Goal: Navigation & Orientation: Find specific page/section

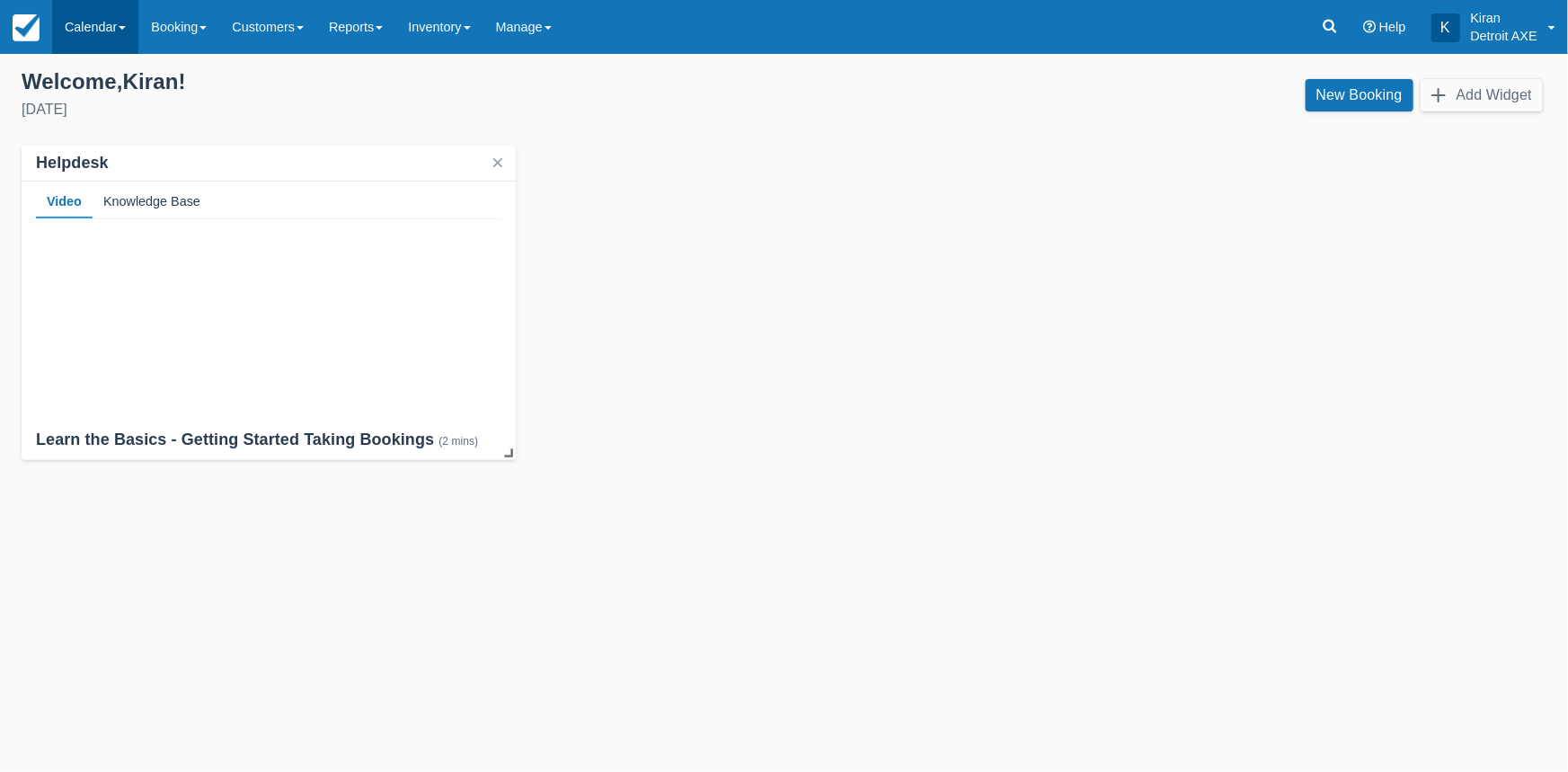
click at [121, 25] on link "Calendar" at bounding box center [95, 27] width 86 height 54
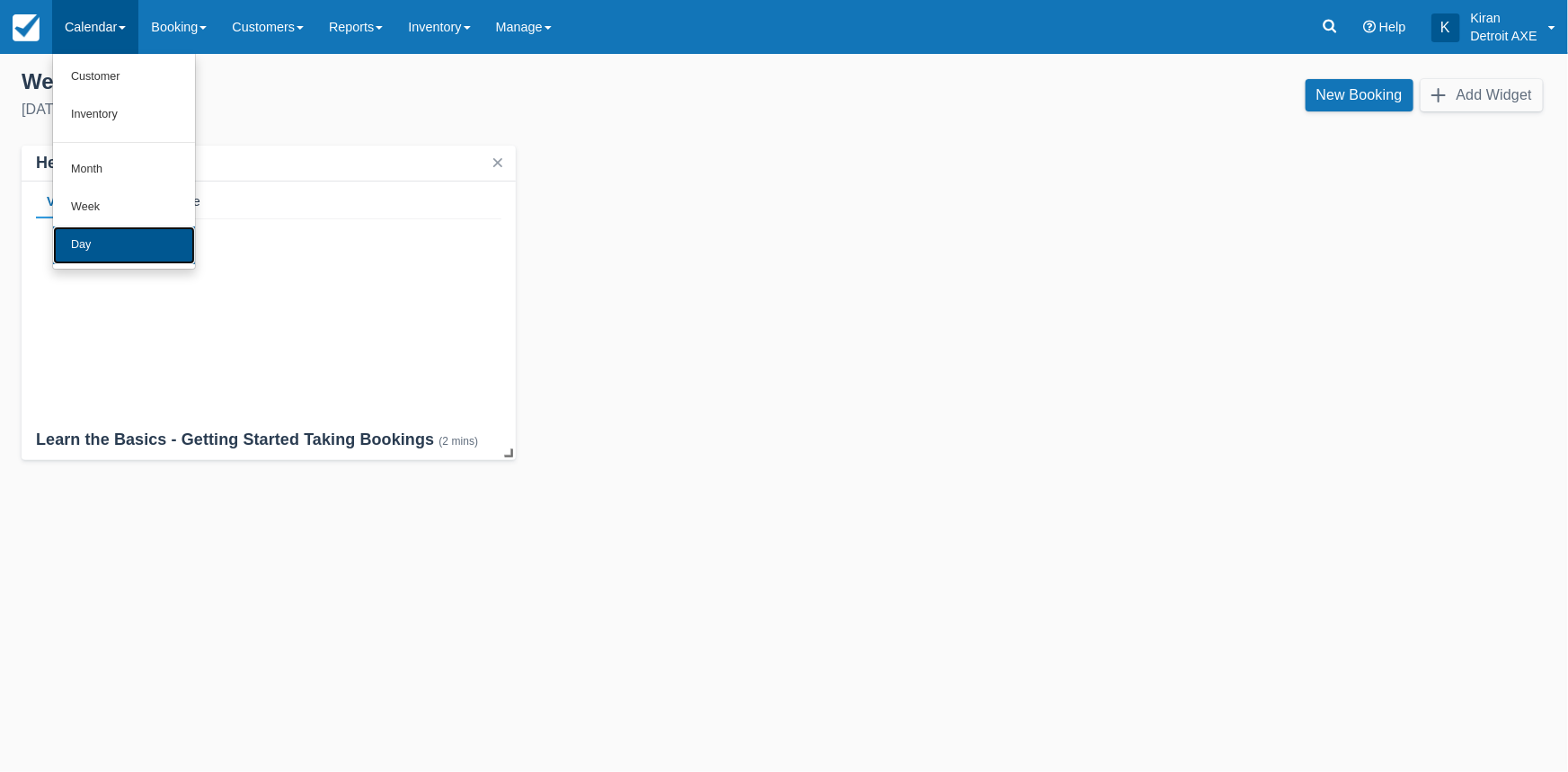
click at [134, 238] on link "Day" at bounding box center [124, 245] width 142 height 38
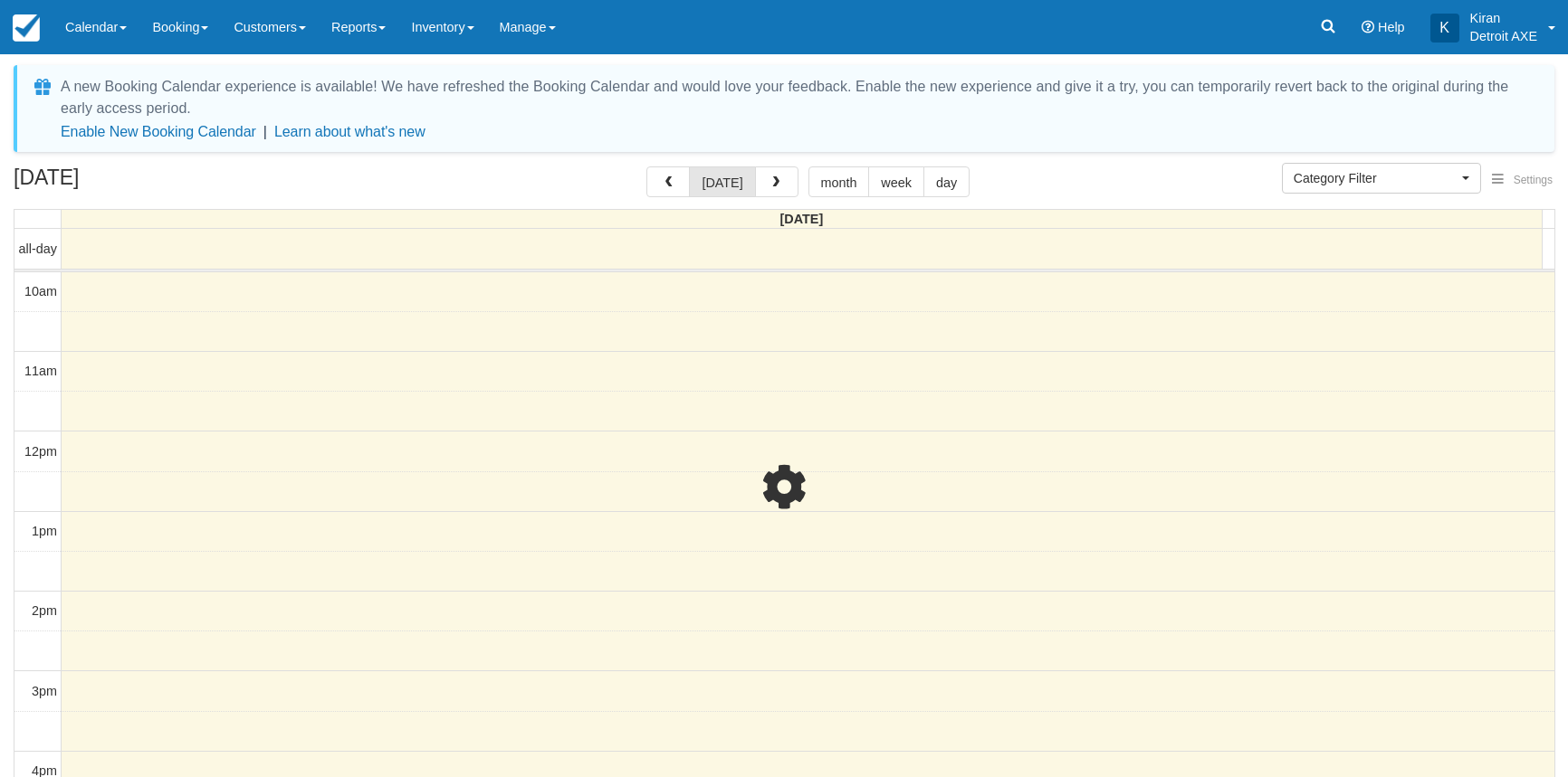
select select
